Goal: Obtain resource: Obtain resource

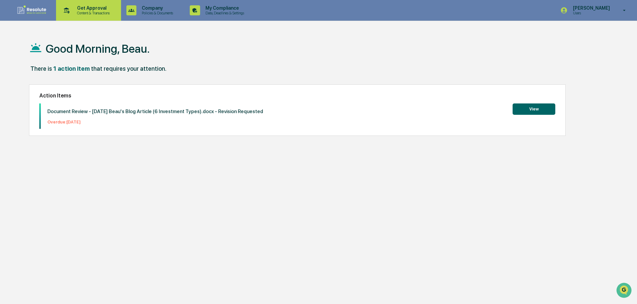
click at [80, 7] on p "Get Approval" at bounding box center [92, 7] width 41 height 5
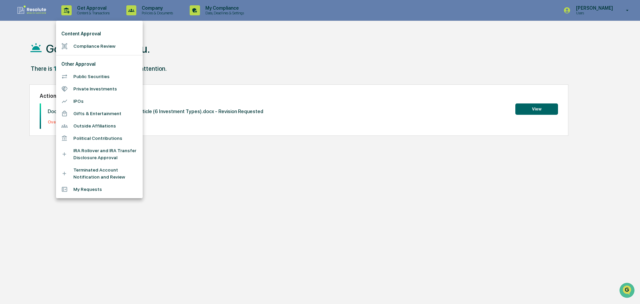
click at [71, 191] on div at bounding box center [67, 189] width 12 height 6
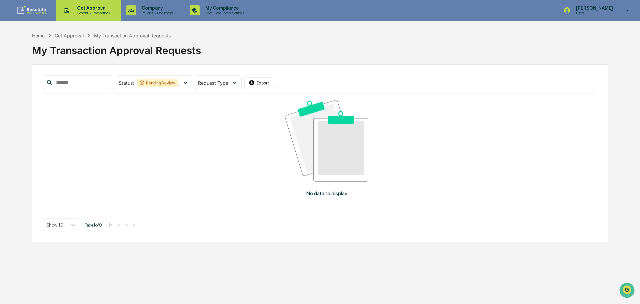
click at [81, 14] on p "Content & Transactions" at bounding box center [92, 13] width 41 height 5
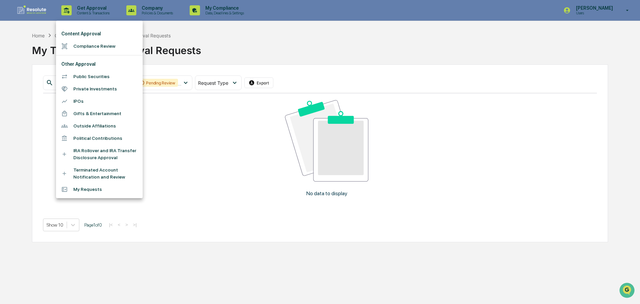
click at [77, 45] on li "Compliance Review" at bounding box center [99, 46] width 87 height 12
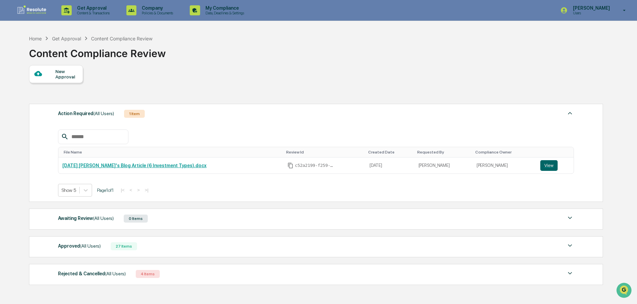
click at [179, 262] on div "Action Required (All Users) 1 Item File Name Review Id Created Date Requested B…" at bounding box center [315, 194] width 573 height 188
click at [178, 255] on div "Approved (All Users) 27 Items File Name Review Id Created Date Requested By Com…" at bounding box center [316, 246] width 574 height 21
click at [143, 247] on div "Approved (All Users) 27 Items" at bounding box center [316, 245] width 516 height 9
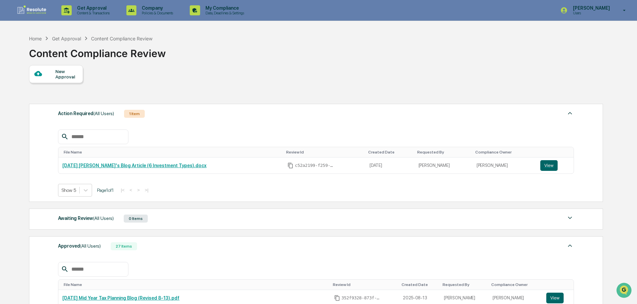
scroll to position [67, 0]
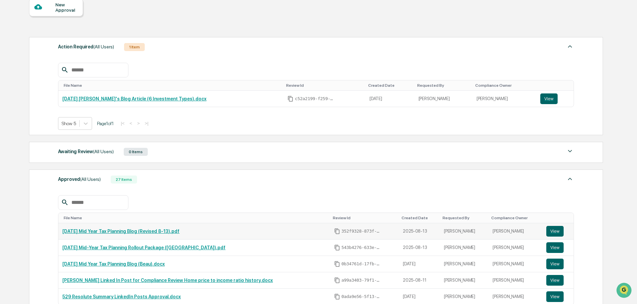
click at [141, 232] on link "[DATE] Mid Year Tax Planning Blog (Revised 8-13).pdf" at bounding box center [120, 230] width 117 height 5
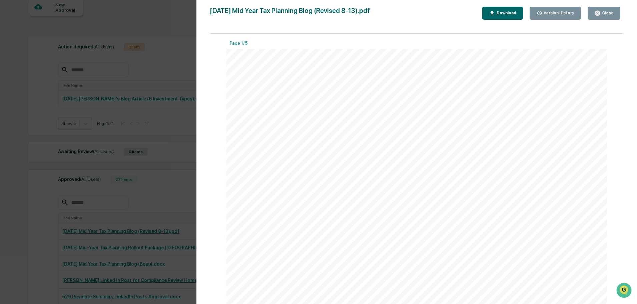
click at [495, 11] on icon "button" at bounding box center [492, 13] width 6 height 6
click at [160, 129] on div "Version History [DATE] 07:24 PM [PERSON_NAME] [DATE] 06:49 PM [PERSON_NAME] [DA…" at bounding box center [318, 152] width 637 height 304
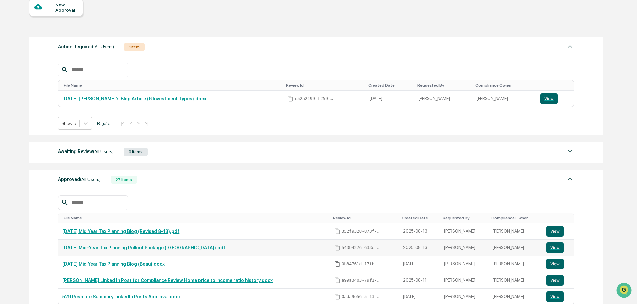
click at [116, 249] on link "[DATE] Mid-Year Tax Planning Rollout Package ([GEOGRAPHIC_DATA]).pdf" at bounding box center [143, 247] width 163 height 5
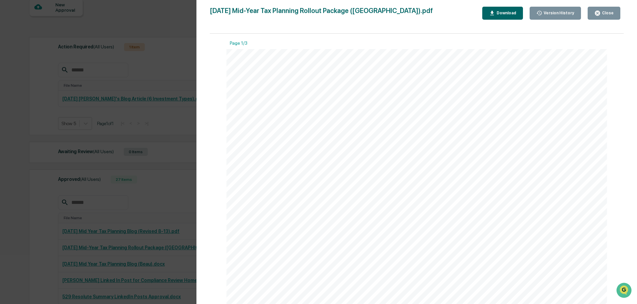
click at [513, 14] on div "Download" at bounding box center [505, 13] width 21 height 5
click at [162, 118] on div "Version History [DATE] 06:32 PM [PERSON_NAME] [DATE] 03:40 PM [PERSON_NAME] [DA…" at bounding box center [318, 152] width 637 height 304
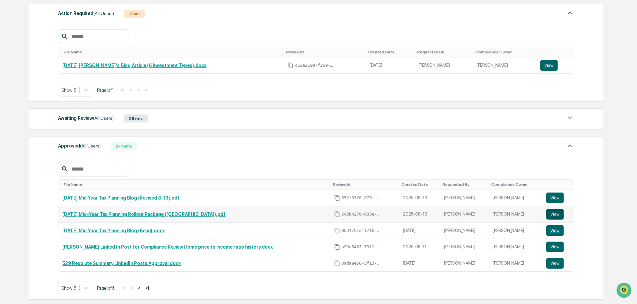
click at [550, 212] on button "View" at bounding box center [554, 214] width 17 height 11
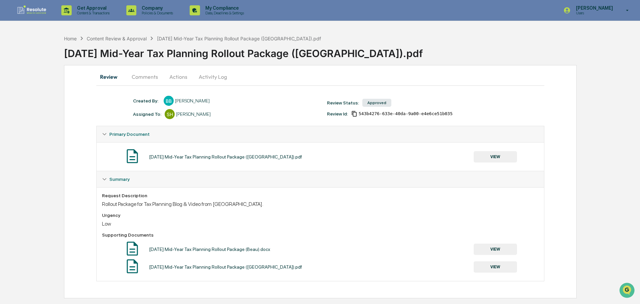
drag, startPoint x: 503, startPoint y: 163, endPoint x: 503, endPoint y: 158, distance: 5.0
click at [503, 162] on div "2025-08-13 Mid-Year Tax Planning Rollout Package (Beau).pdf VIEW" at bounding box center [320, 157] width 437 height 18
click at [503, 158] on button "VIEW" at bounding box center [495, 156] width 43 height 11
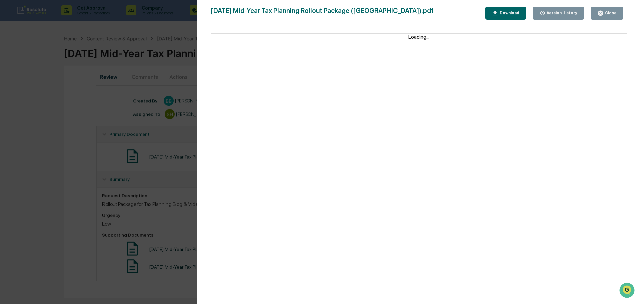
click at [518, 13] on div "Download" at bounding box center [508, 13] width 21 height 5
click at [125, 88] on div "Version History 08/13/2025, 06:32 PM Beau Bryant 08/13/2025, 03:40 PM Beau Brya…" at bounding box center [320, 152] width 640 height 304
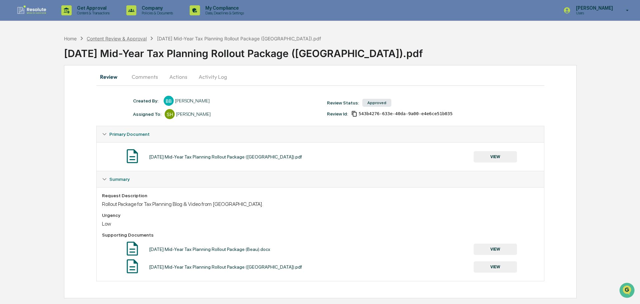
click at [105, 40] on div "Content Review & Approval" at bounding box center [117, 39] width 60 height 6
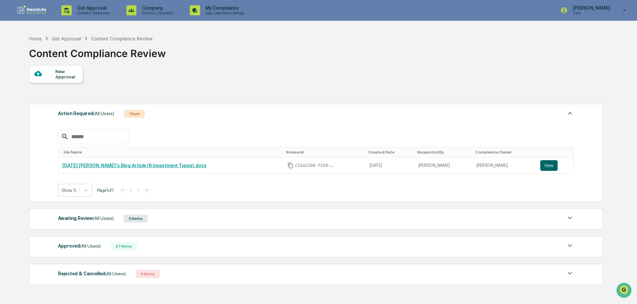
click at [212, 245] on div "Approved (All Users) 27 Items" at bounding box center [316, 245] width 516 height 9
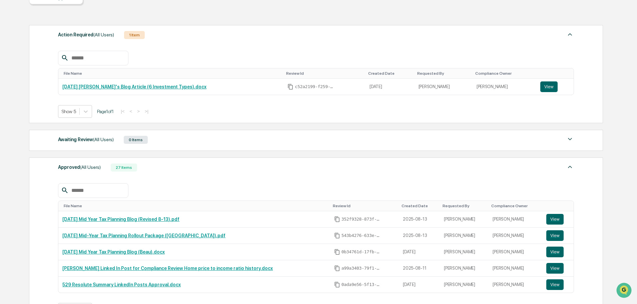
scroll to position [67, 0]
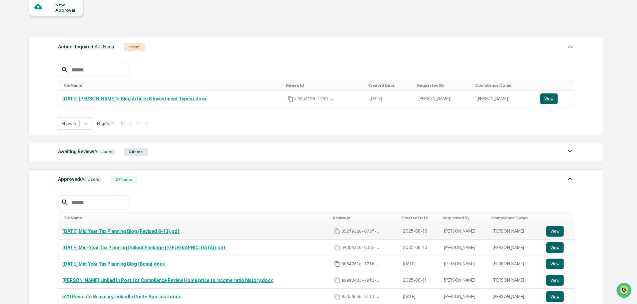
click at [142, 230] on link "[DATE] Mid Year Tax Planning Blog (Revised 8-13).pdf" at bounding box center [120, 230] width 117 height 5
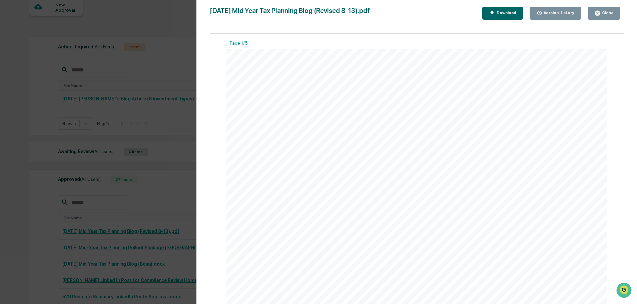
click at [280, 112] on div "Why Summer Can Be a Strategic Time for Tax Planning Many people only think abou…" at bounding box center [416, 295] width 381 height 492
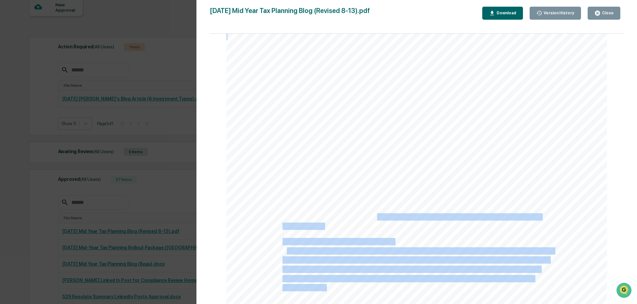
drag, startPoint x: 280, startPoint y: 199, endPoint x: 377, endPoint y: 214, distance: 97.6
click at [377, 214] on div "Why Summer Can Be a Strategic Time for Tax Planning Many people only think abou…" at bounding box center [416, 105] width 381 height 492
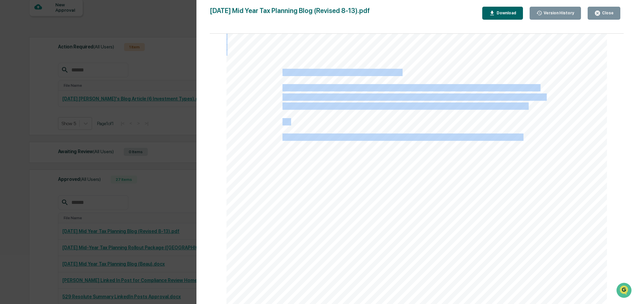
scroll to position [2067, 0]
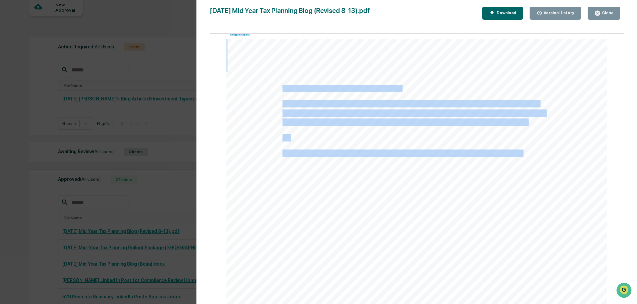
drag, startPoint x: 281, startPoint y: 171, endPoint x: 468, endPoint y: 184, distance: 187.4
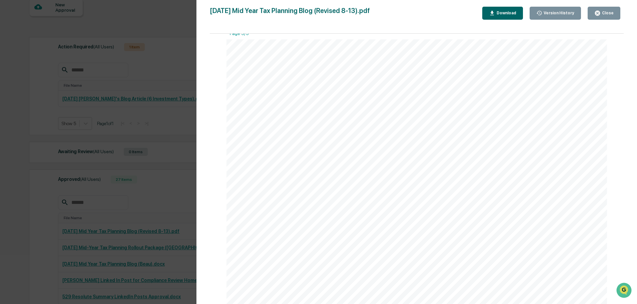
click at [164, 84] on div "Version History [DATE] 07:24 PM [PERSON_NAME] [DATE] 06:49 PM [PERSON_NAME] [DA…" at bounding box center [318, 152] width 637 height 304
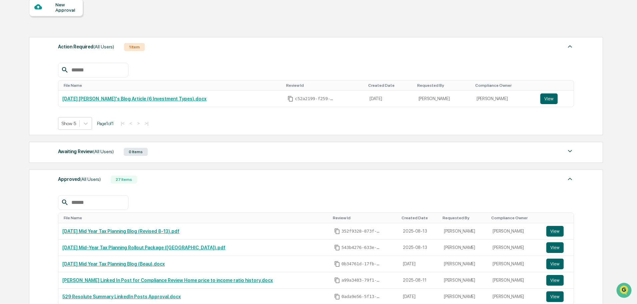
scroll to position [100, 0]
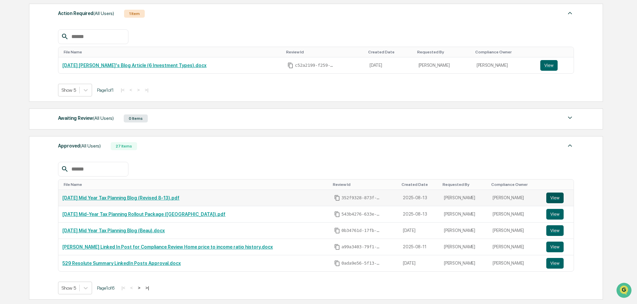
click at [550, 197] on button "View" at bounding box center [554, 197] width 17 height 11
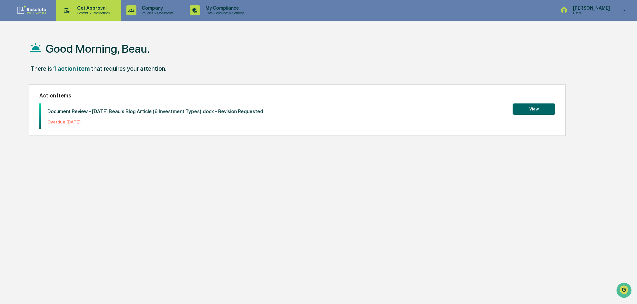
click at [91, 3] on div "Get Approval Content & Transactions" at bounding box center [88, 10] width 58 height 21
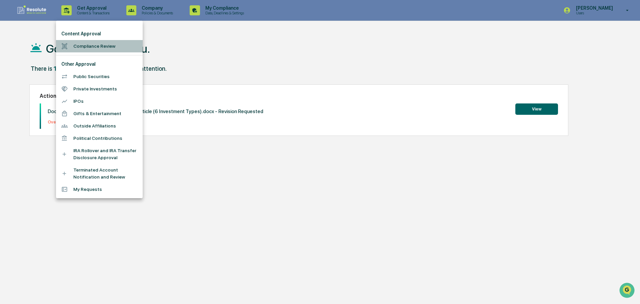
click at [83, 44] on li "Compliance Review" at bounding box center [99, 46] width 87 height 12
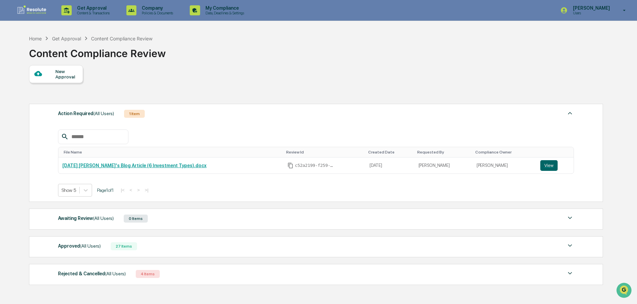
click at [188, 250] on div "Approved (All Users) 27 Items" at bounding box center [316, 245] width 516 height 9
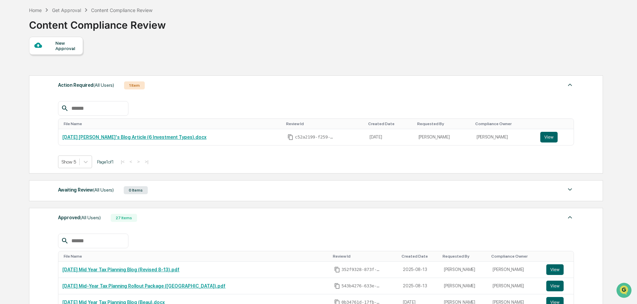
scroll to position [100, 0]
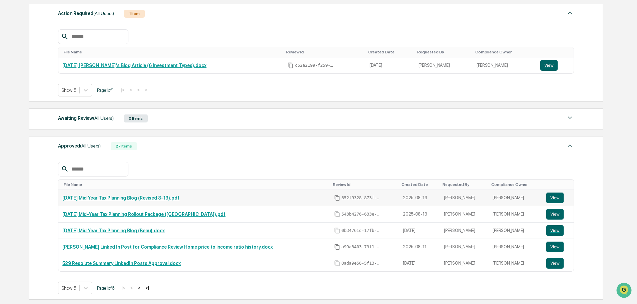
click at [168, 199] on link "[DATE] Mid Year Tax Planning Blog (Revised 8-13).pdf" at bounding box center [120, 197] width 117 height 5
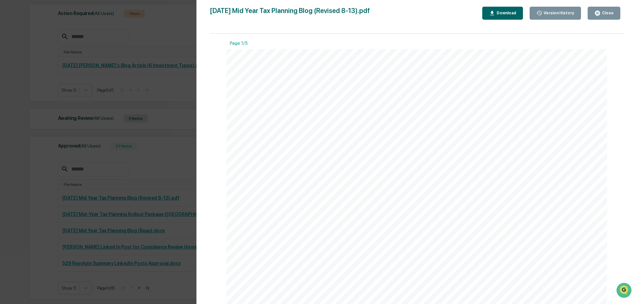
drag, startPoint x: 517, startPoint y: 164, endPoint x: 265, endPoint y: 127, distance: 254.0
click at [265, 127] on div "Why Summer Can Be a Strategic Time for Tax Planning Many people only think abou…" at bounding box center [416, 295] width 381 height 492
click at [504, 14] on div "Download" at bounding box center [505, 13] width 21 height 5
click at [156, 96] on div "Version History [DATE] 07:24 PM [PERSON_NAME] [DATE] 06:49 PM [PERSON_NAME] [DA…" at bounding box center [318, 152] width 637 height 304
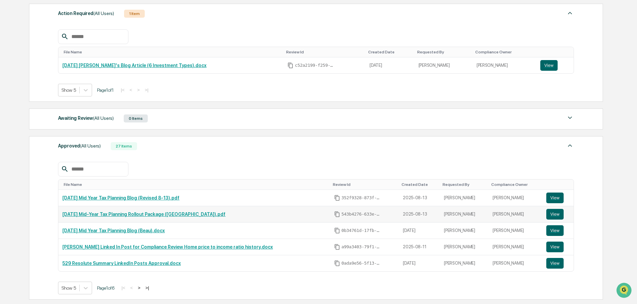
click at [125, 216] on link "[DATE] Mid-Year Tax Planning Rollout Package ([GEOGRAPHIC_DATA]).pdf" at bounding box center [143, 213] width 163 height 5
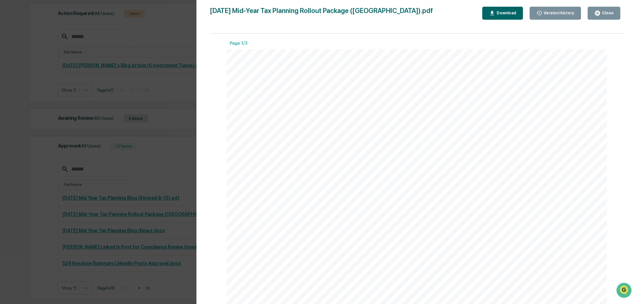
click at [463, 160] on span "planning — and how to weigh both the potential benefits and trade-offs.”" at bounding box center [388, 161] width 212 height 7
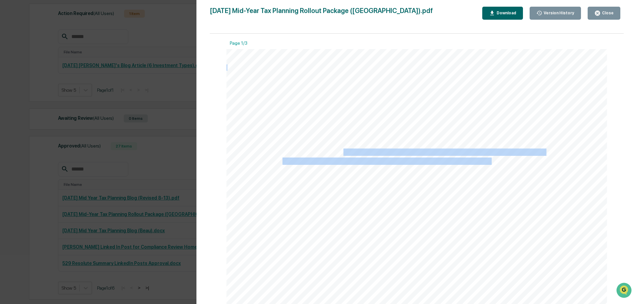
drag, startPoint x: 490, startPoint y: 161, endPoint x: 341, endPoint y: 151, distance: 149.3
click at [341, 151] on div "Mid-Year Tax Planning Rollout Package – 1. Blog Article Details - SEO Slug: mid…" at bounding box center [416, 295] width 381 height 492
copy div "Discover why summer and early fall can be a strategic window for tax planning —…"
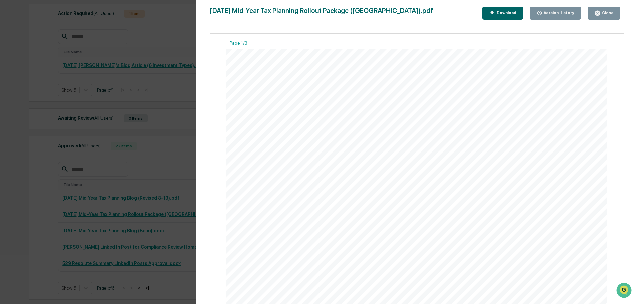
click at [311, 168] on span "- Focus Keyword: mid-year tax planning" at bounding box center [340, 170] width 116 height 7
click at [312, 161] on span "planning — and how to weigh both the potential benefits and trade-offs.”" at bounding box center [388, 161] width 212 height 7
drag, startPoint x: 314, startPoint y: 162, endPoint x: 302, endPoint y: 162, distance: 12.0
click at [302, 162] on span "planning — and how to weigh both the potential benefits and trade-offs.”" at bounding box center [388, 161] width 212 height 7
click at [311, 163] on span "planning — and how to weigh both the potential benefits and trade-offs.”" at bounding box center [388, 161] width 212 height 7
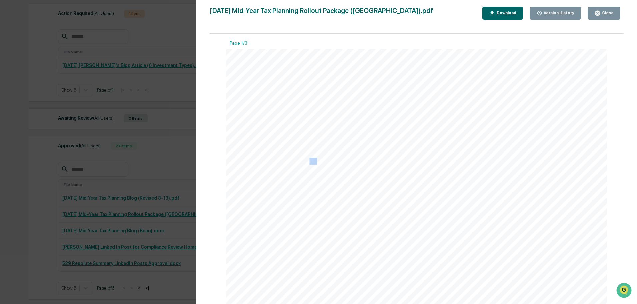
drag, startPoint x: 314, startPoint y: 162, endPoint x: 308, endPoint y: 162, distance: 6.0
click at [308, 162] on span "planning — and how to weigh both the potential benefits and trade-offs.”" at bounding box center [388, 161] width 212 height 7
copy span "—"
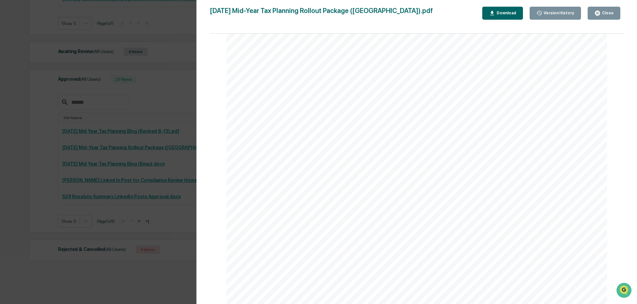
click at [554, 247] on div "Mid-Year Tax Planning Rollout Package – 1. Blog Article Details - SEO Slug: mid…" at bounding box center [416, 195] width 381 height 492
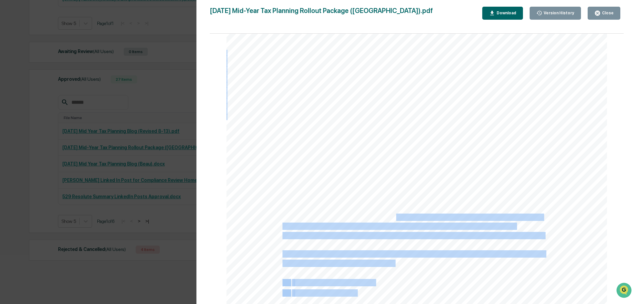
drag, startPoint x: 548, startPoint y: 237, endPoint x: 395, endPoint y: 218, distance: 154.5
click at [395, 218] on div "Mid-Year Tax Planning Rollout Package – 1. Blog Article Details - SEO Slug: mid…" at bounding box center [416, 195] width 381 height 492
click at [402, 278] on div "Mid-Year Tax Planning Rollout Package – 1. Blog Article Details - SEO Slug: mid…" at bounding box center [416, 195] width 381 height 492
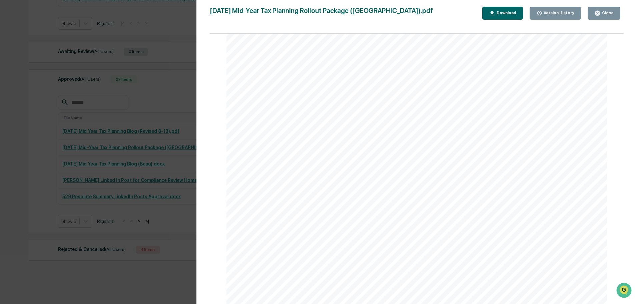
scroll to position [167, 0]
drag, startPoint x: 379, startPoint y: 232, endPoint x: 366, endPoint y: 228, distance: 13.8
click at [366, 228] on div "Mid-Year Tax Planning Rollout Package – 1. Blog Article Details - SEO Slug: mid…" at bounding box center [416, 128] width 381 height 492
drag, startPoint x: 318, startPoint y: 259, endPoint x: 294, endPoint y: 123, distance: 137.4
click at [291, 112] on div "Mid-Year Tax Planning Rollout Package – 1. Blog Article Details - SEO Slug: mid…" at bounding box center [416, 128] width 381 height 492
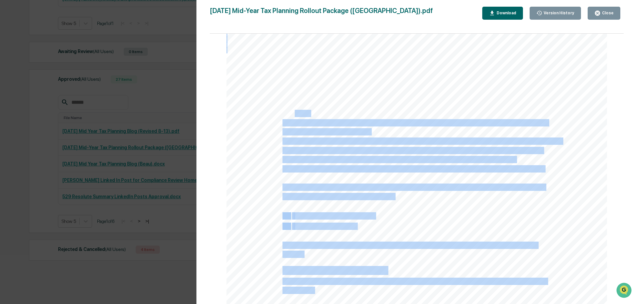
click at [371, 234] on div "Mid-Year Tax Planning Rollout Package – 1. Blog Article Details - SEO Slug: mid…" at bounding box center [416, 128] width 381 height 492
click at [427, 206] on div "Mid-Year Tax Planning Rollout Package – 1. Blog Article Details - SEO Slug: mid…" at bounding box center [416, 128] width 381 height 492
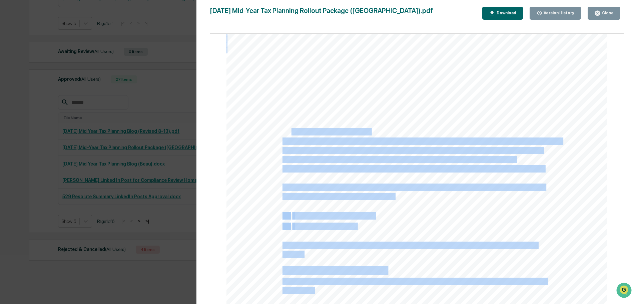
drag, startPoint x: 304, startPoint y: 254, endPoint x: 317, endPoint y: 193, distance: 63.2
click at [293, 147] on div "Mid-Year Tax Planning Rollout Package – 1. Blog Article Details - SEO Slug: mid…" at bounding box center [416, 128] width 381 height 492
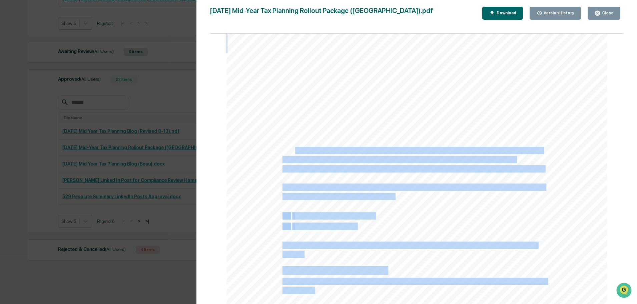
click at [323, 205] on div "Mid-Year Tax Planning Rollout Package – 1. Blog Article Details - SEO Slug: mid…" at bounding box center [416, 128] width 381 height 492
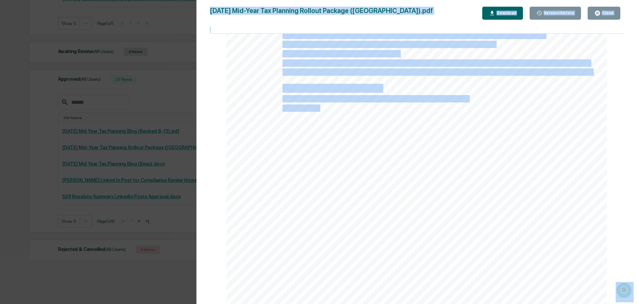
scroll to position [127, 0]
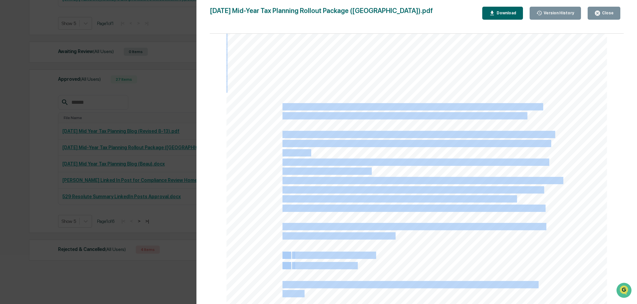
drag, startPoint x: 281, startPoint y: 133, endPoint x: 400, endPoint y: 241, distance: 159.7
click at [400, 241] on div "Mid-Year Tax Planning Rollout Package – 1. Blog Article Details - SEO Slug: mid…" at bounding box center [416, 168] width 381 height 492
copy div "Many people only think about taxes near year-end, when options can be limited. …"
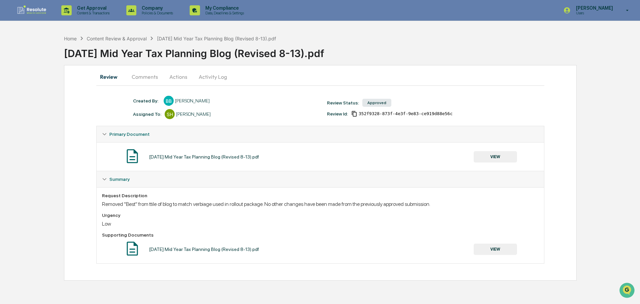
click at [490, 248] on button "VIEW" at bounding box center [495, 248] width 43 height 11
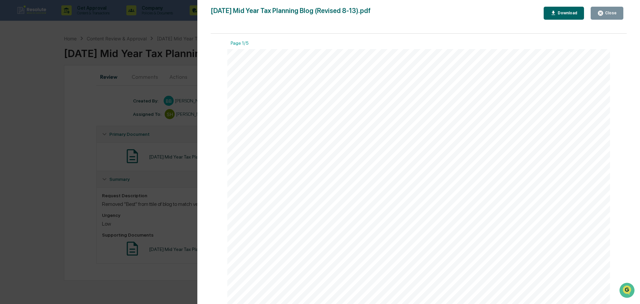
click at [552, 11] on button "Download" at bounding box center [564, 13] width 41 height 13
